Goal: Task Accomplishment & Management: Manage account settings

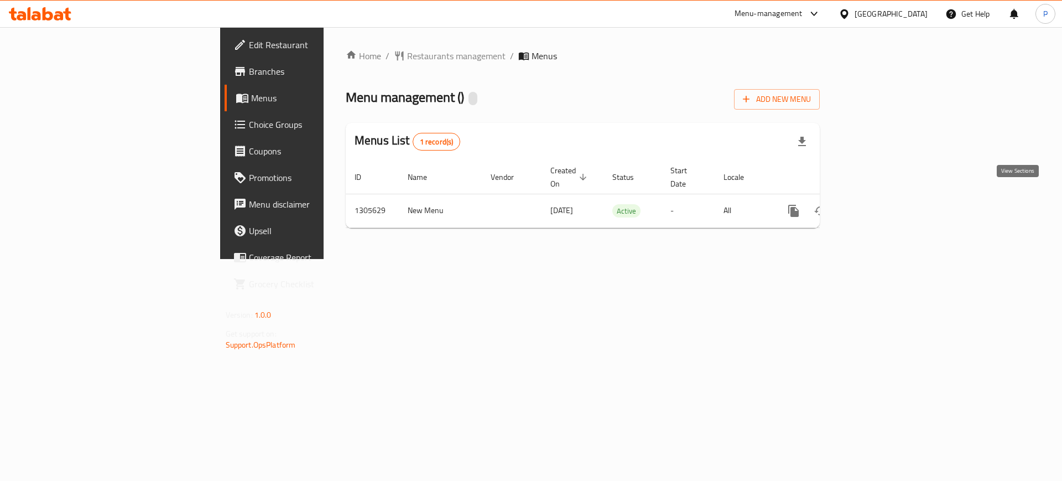
click at [880, 204] on icon "enhanced table" at bounding box center [873, 210] width 13 height 13
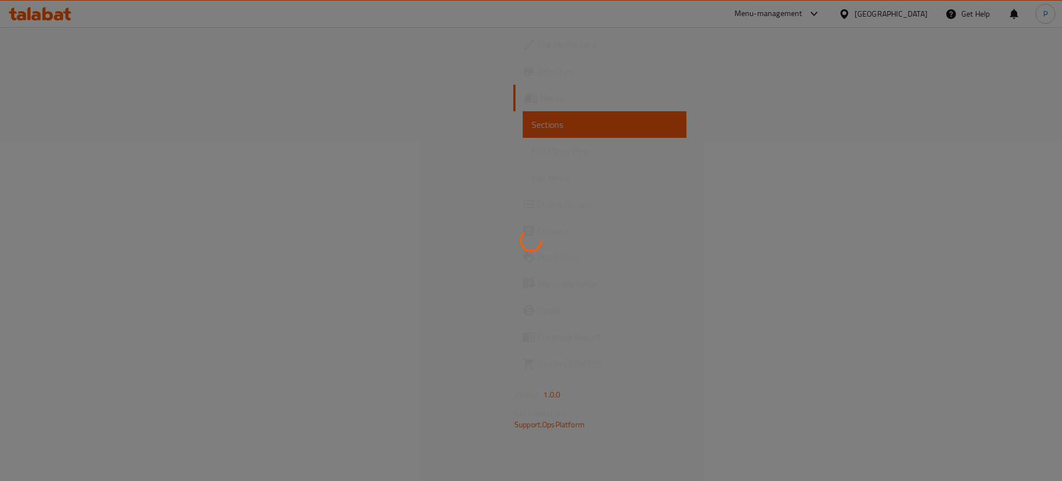
click at [408, 268] on div at bounding box center [531, 240] width 1062 height 481
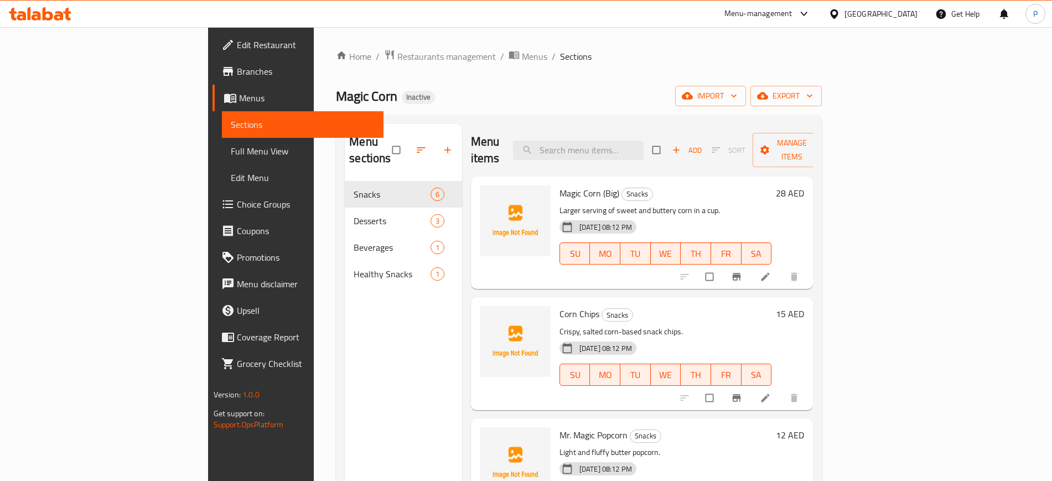
click at [821, 106] on div "Home / Restaurants management / Menus / Sections Magic Corn Inactive import exp…" at bounding box center [579, 331] width 486 height 564
click at [746, 103] on button "import" at bounding box center [710, 96] width 71 height 20
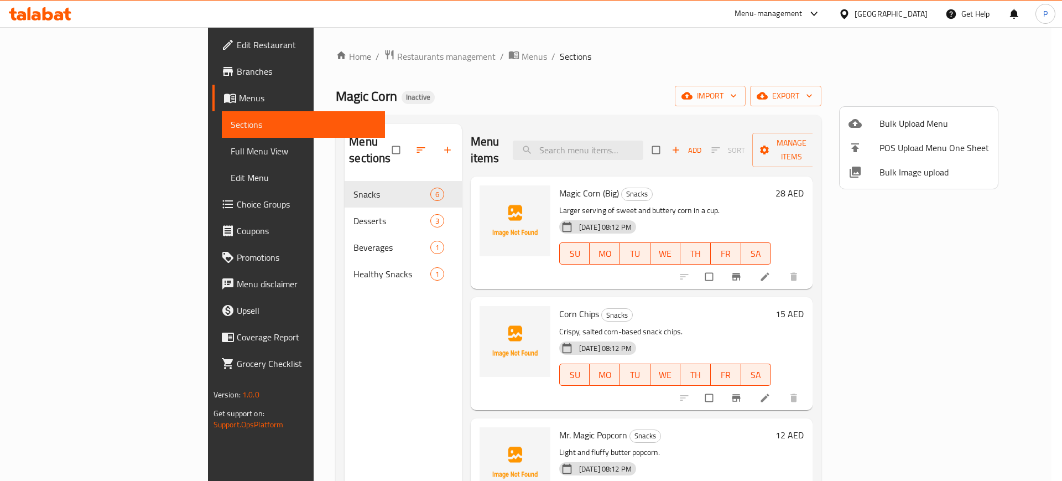
click at [915, 172] on span "Bulk Image upload" at bounding box center [935, 171] width 110 height 13
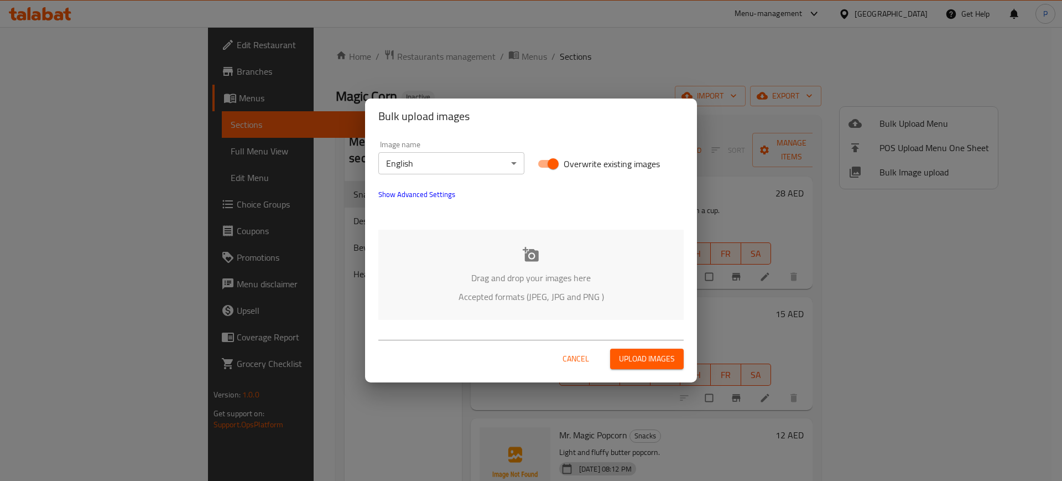
click at [549, 268] on div "Drag and drop your images here Accepted formats (JPEG, JPG and PNG )" at bounding box center [530, 275] width 305 height 90
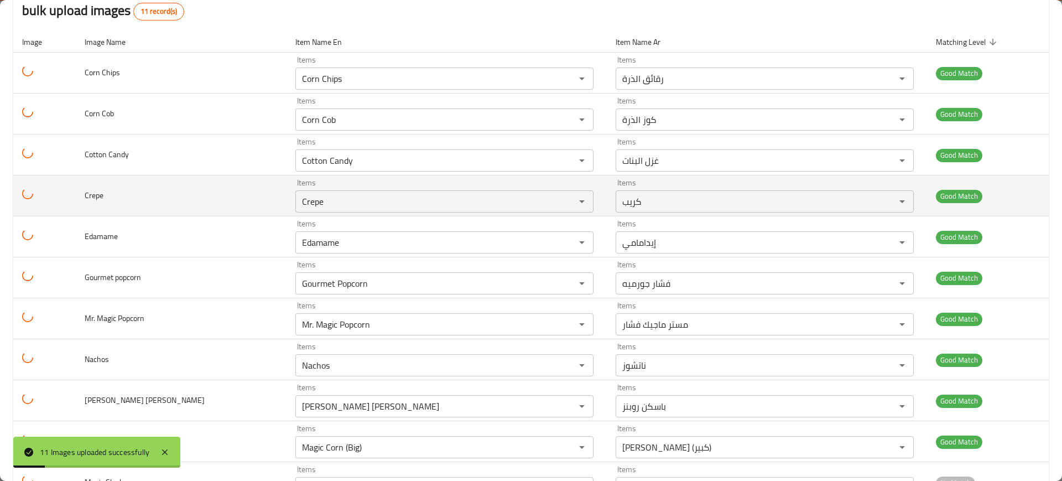
scroll to position [161, 0]
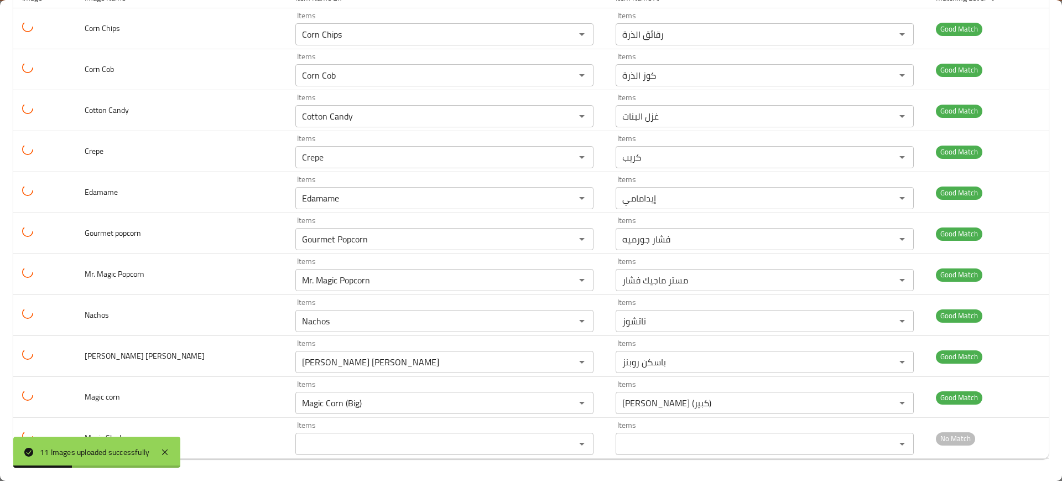
click at [176, 444] on div "11 Images uploaded successfully" at bounding box center [96, 451] width 167 height 31
click at [160, 454] on icon at bounding box center [164, 451] width 13 height 13
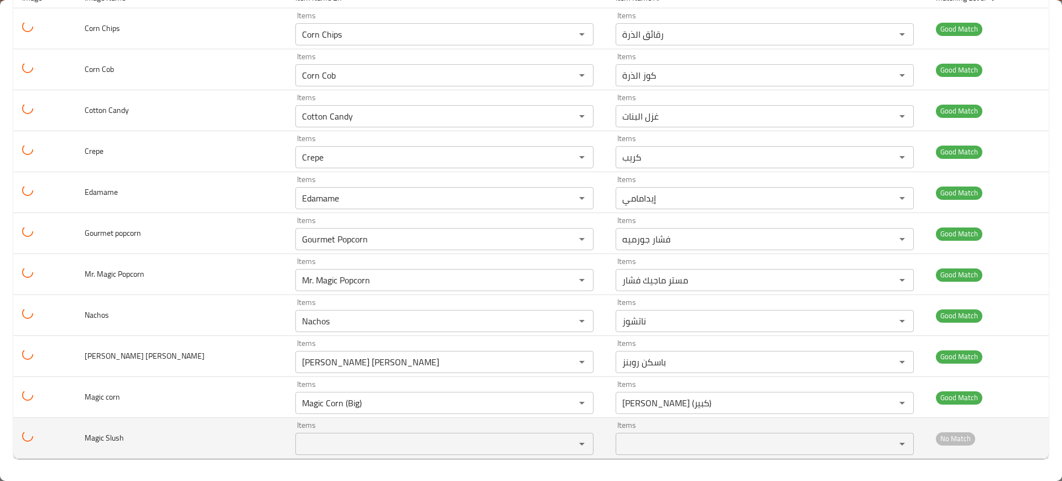
click at [171, 453] on td "Magic Slush" at bounding box center [181, 438] width 211 height 41
drag, startPoint x: 107, startPoint y: 439, endPoint x: 89, endPoint y: 442, distance: 18.0
click at [89, 442] on td "Magic Slush" at bounding box center [181, 438] width 211 height 41
copy span "Magi"
click at [380, 447] on Slush "Items" at bounding box center [428, 443] width 259 height 15
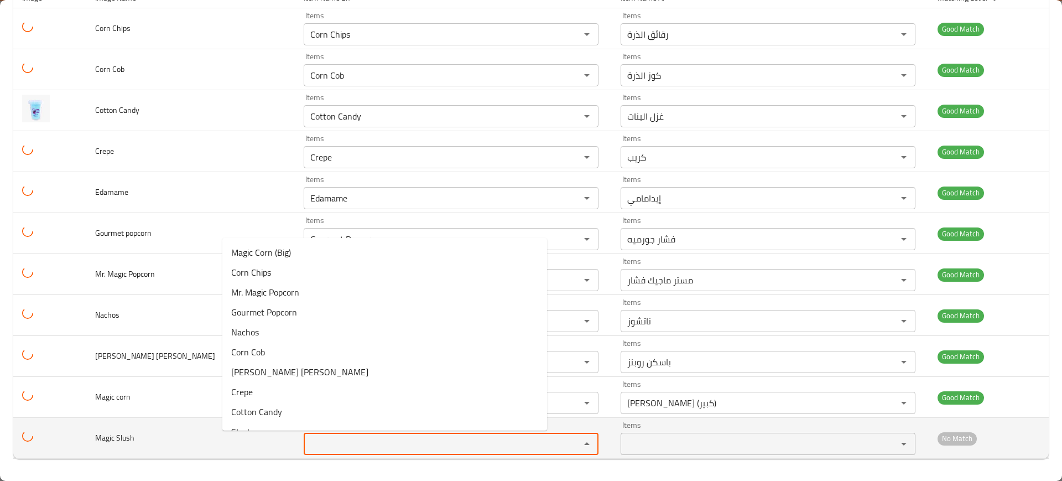
paste Slush "Magi"
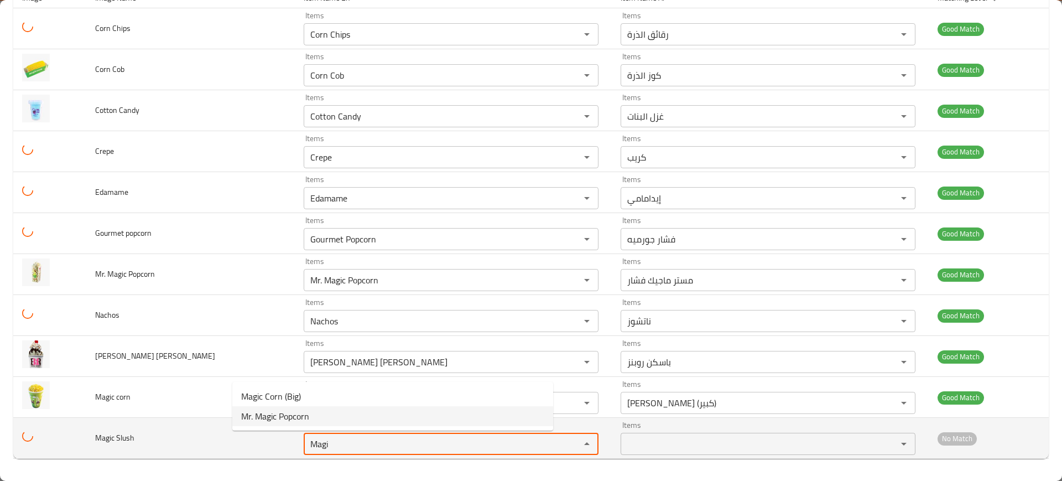
type Slush "Magi"
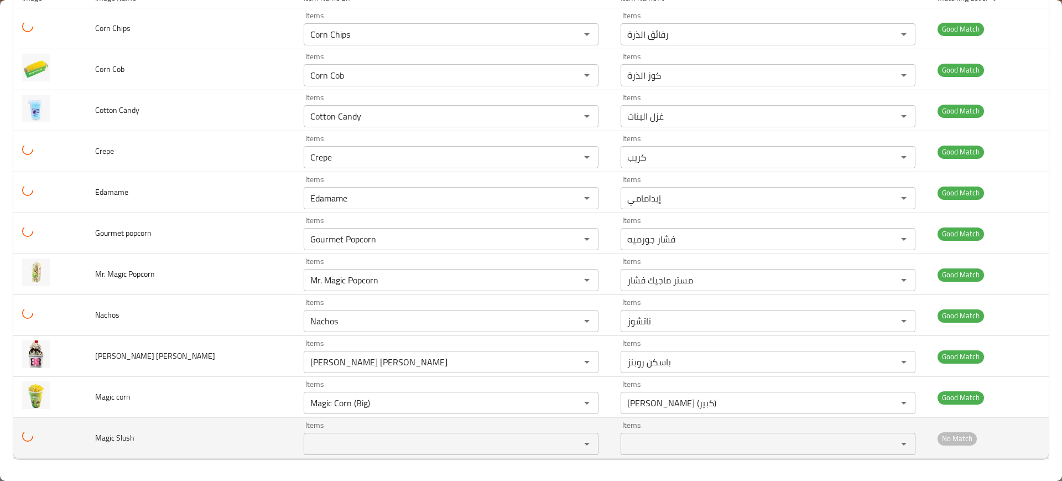
click at [295, 430] on td "Items Items" at bounding box center [453, 438] width 317 height 41
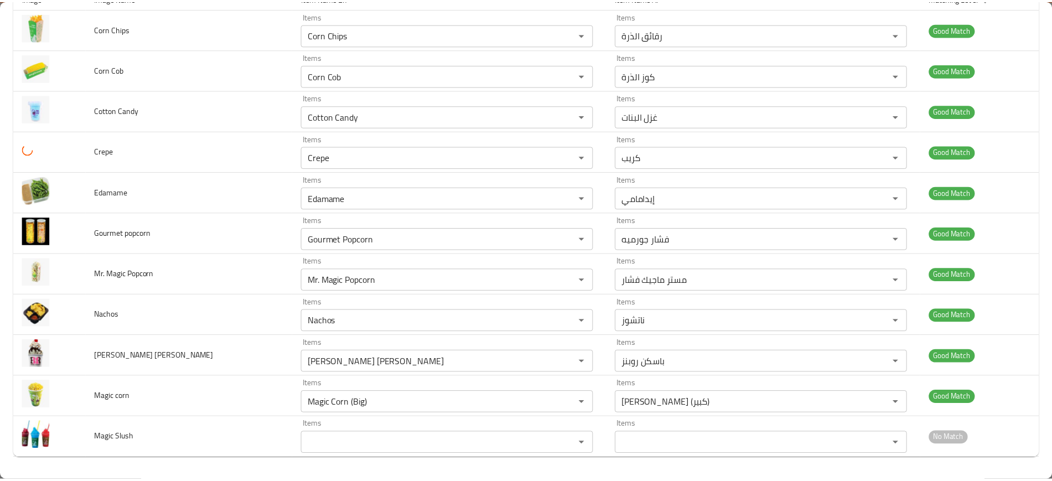
scroll to position [0, 0]
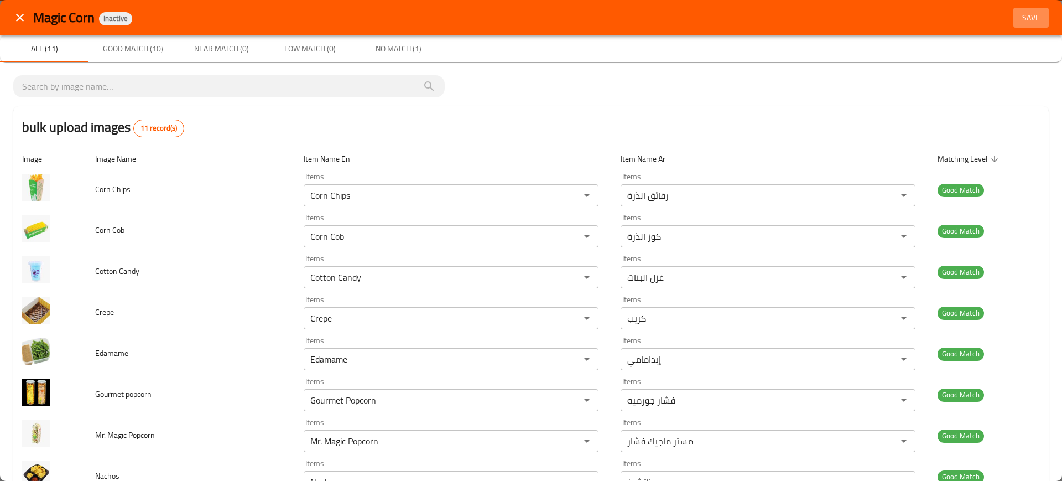
click at [1029, 18] on span "Save" at bounding box center [1031, 18] width 27 height 14
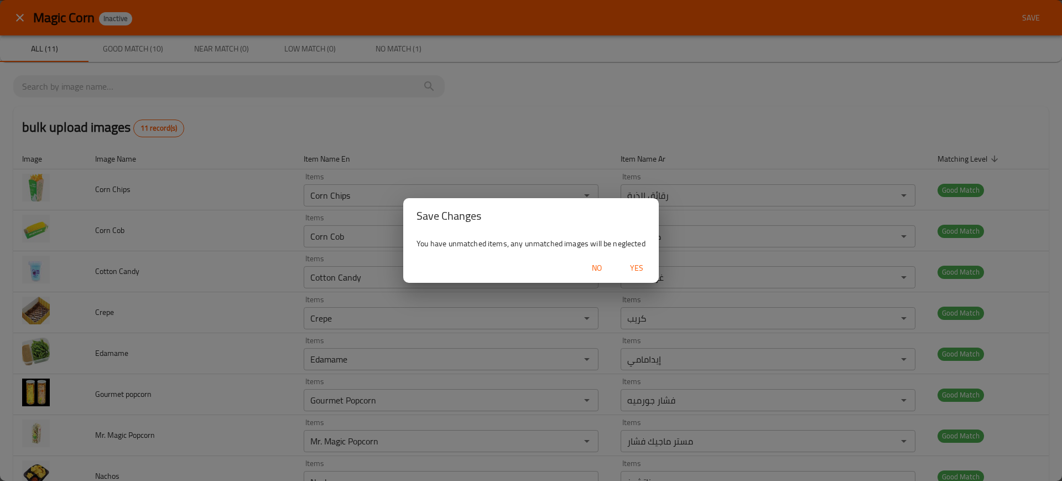
click at [649, 269] on span "Yes" at bounding box center [636, 268] width 27 height 14
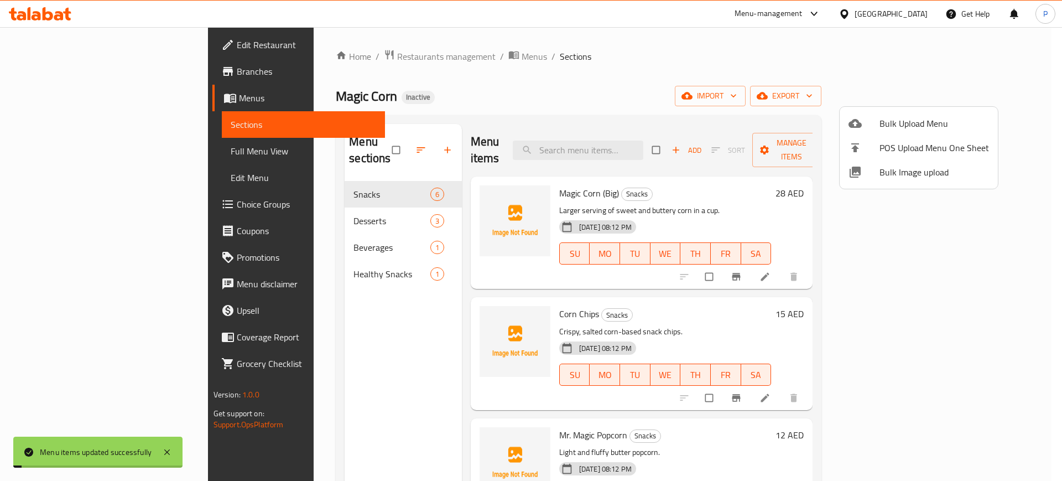
click at [224, 208] on div at bounding box center [531, 240] width 1062 height 481
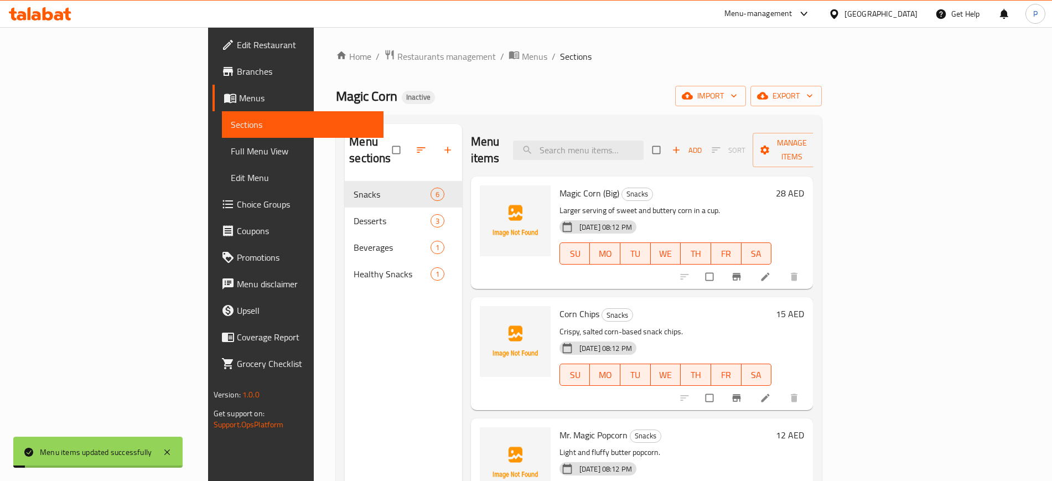
click at [353, 214] on span "Desserts" at bounding box center [391, 220] width 76 height 13
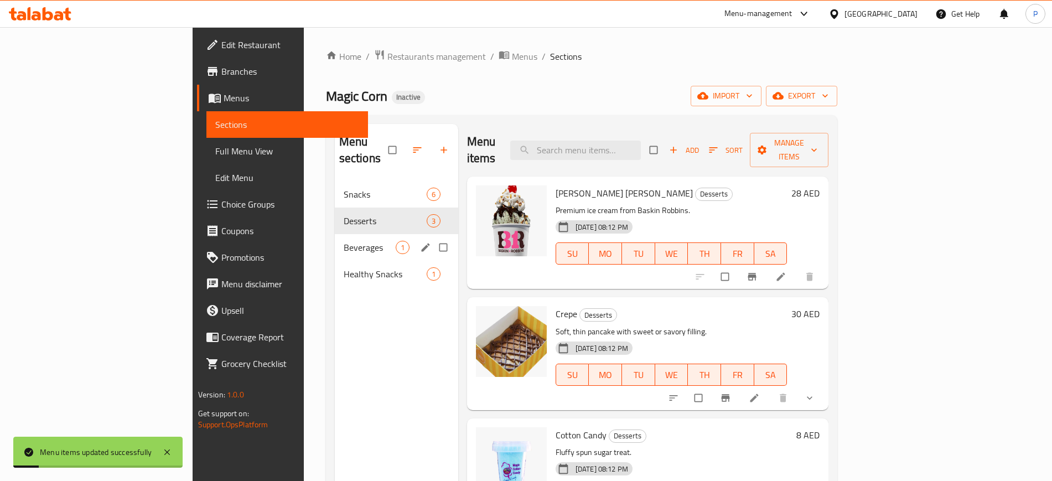
click at [335, 239] on div "Beverages 1" at bounding box center [396, 247] width 123 height 27
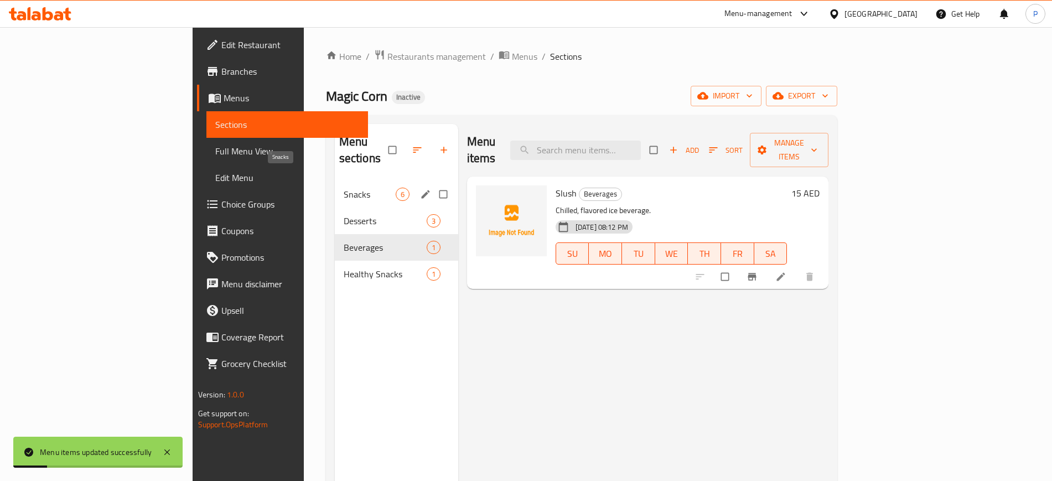
click at [344, 188] on span "Snacks" at bounding box center [370, 194] width 52 height 13
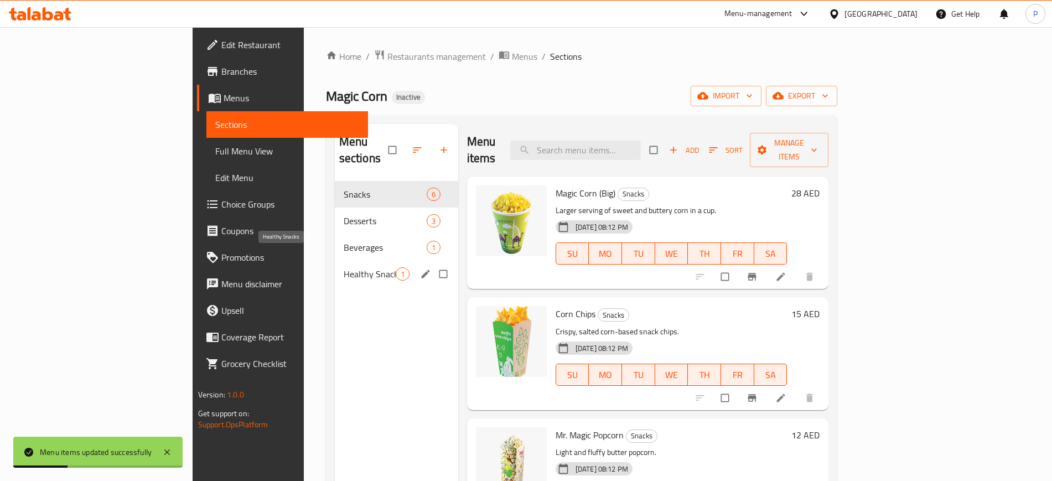
click at [344, 267] on span "Healthy Snacks" at bounding box center [370, 273] width 52 height 13
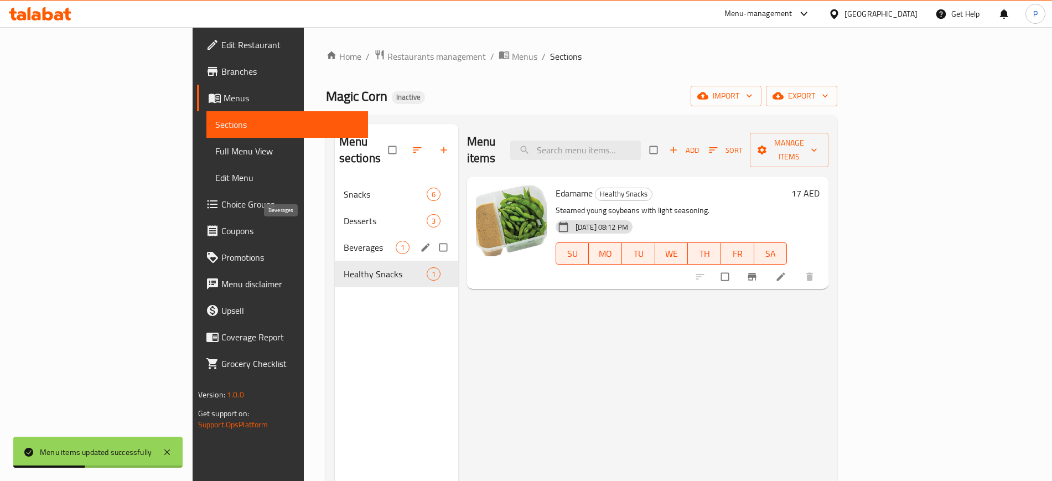
click at [344, 241] on span "Beverages" at bounding box center [370, 247] width 52 height 13
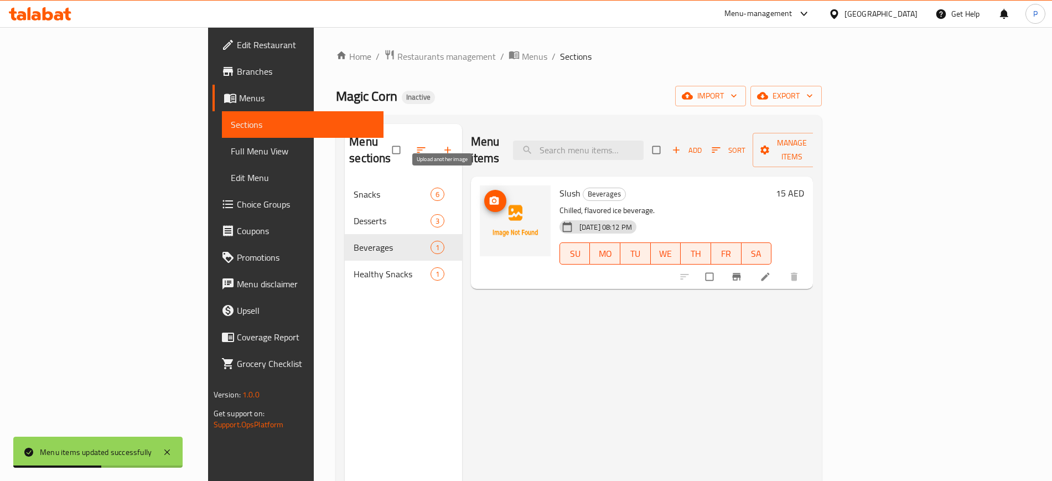
click at [484, 195] on span "upload picture" at bounding box center [495, 200] width 22 height 11
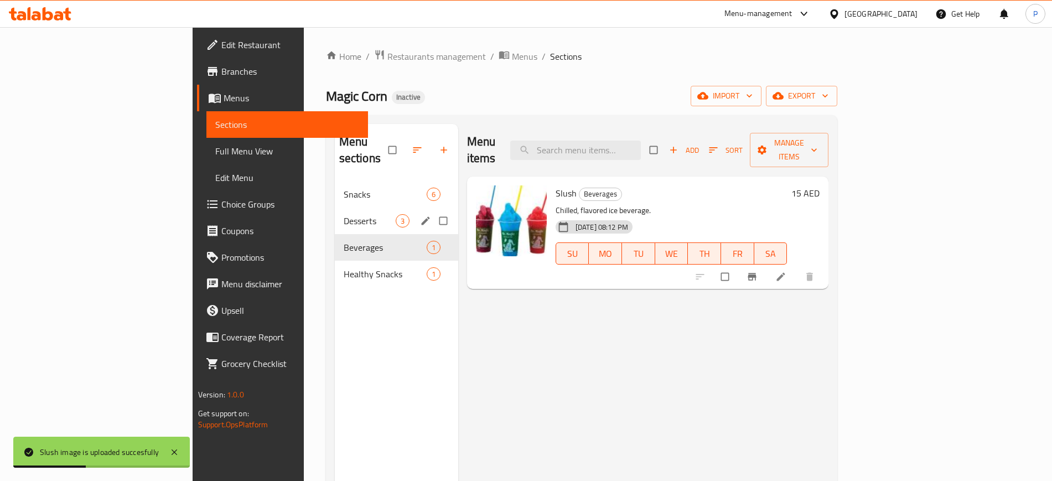
click at [335, 211] on div "Desserts 3" at bounding box center [396, 220] width 123 height 27
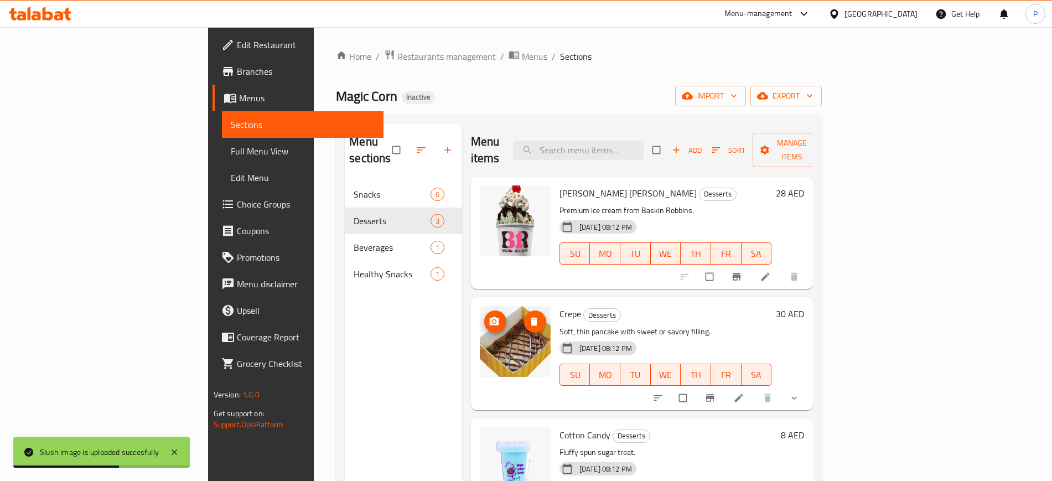
scroll to position [155, 0]
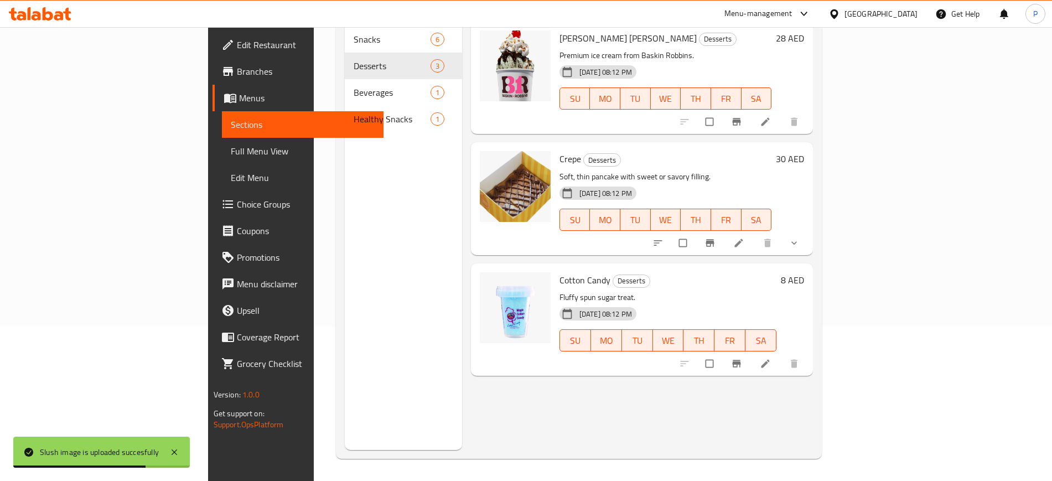
click at [345, 111] on div "Healthy Snacks 1" at bounding box center [403, 119] width 117 height 27
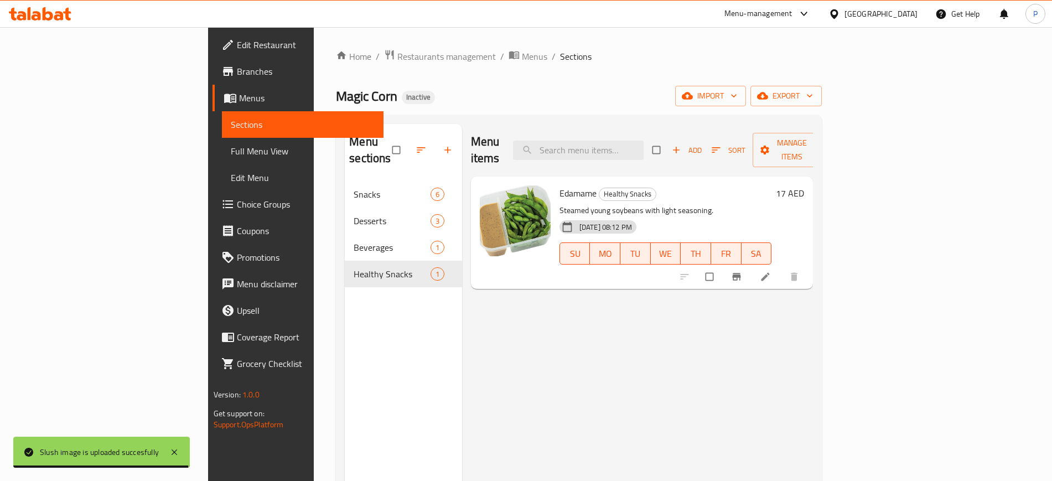
click at [353, 188] on span "Snacks" at bounding box center [391, 194] width 76 height 13
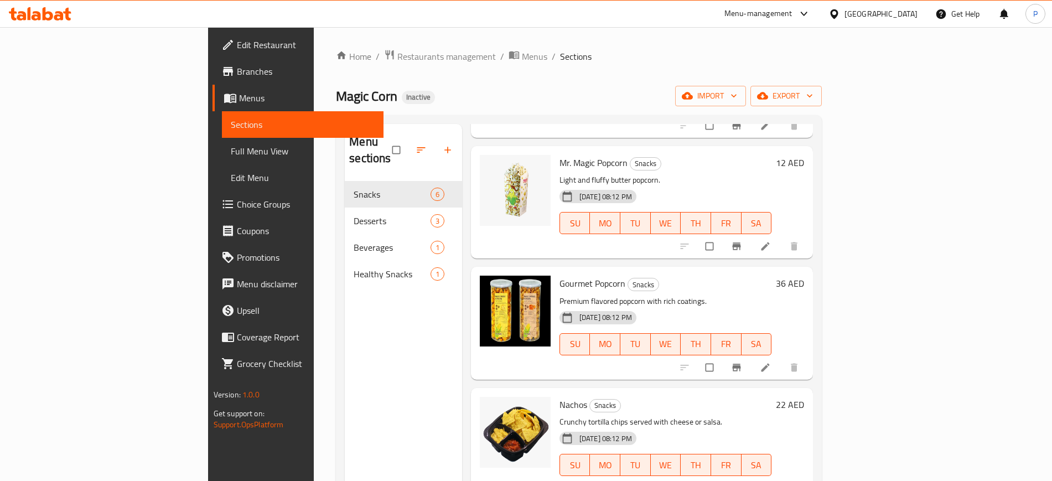
click at [231, 150] on span "Full Menu View" at bounding box center [303, 150] width 144 height 13
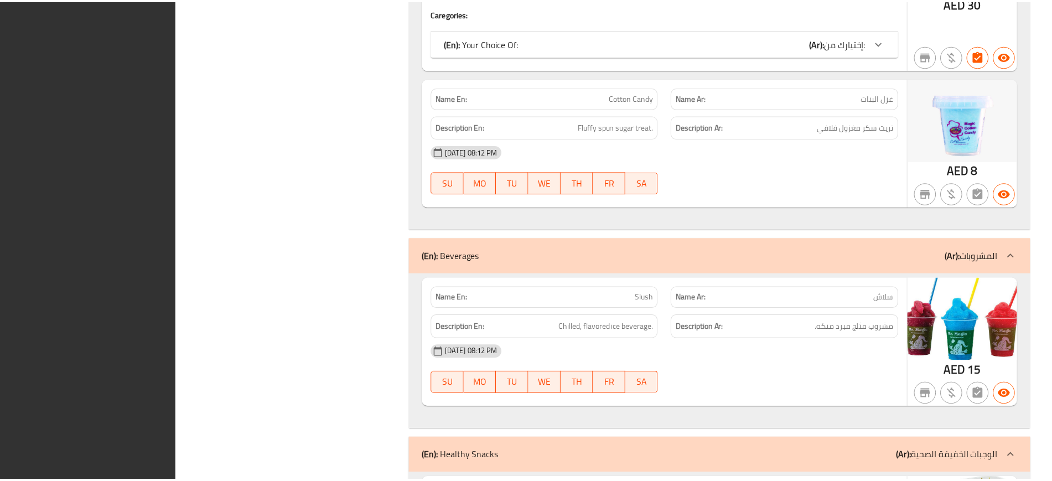
scroll to position [1636, 0]
